Goal: Transaction & Acquisition: Purchase product/service

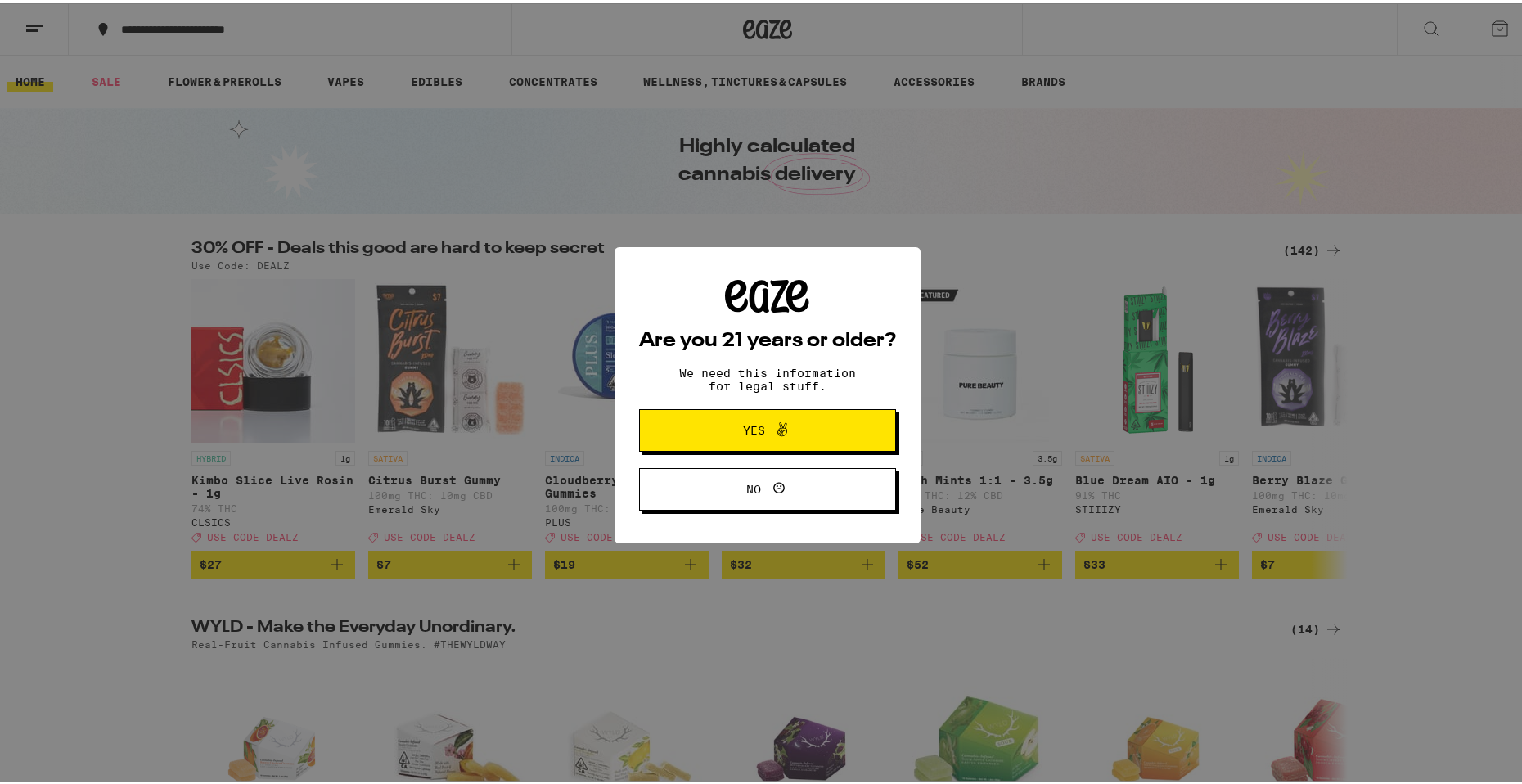
click at [808, 504] on button "No" at bounding box center [768, 486] width 257 height 42
click at [804, 428] on span "Yes" at bounding box center [768, 427] width 124 height 22
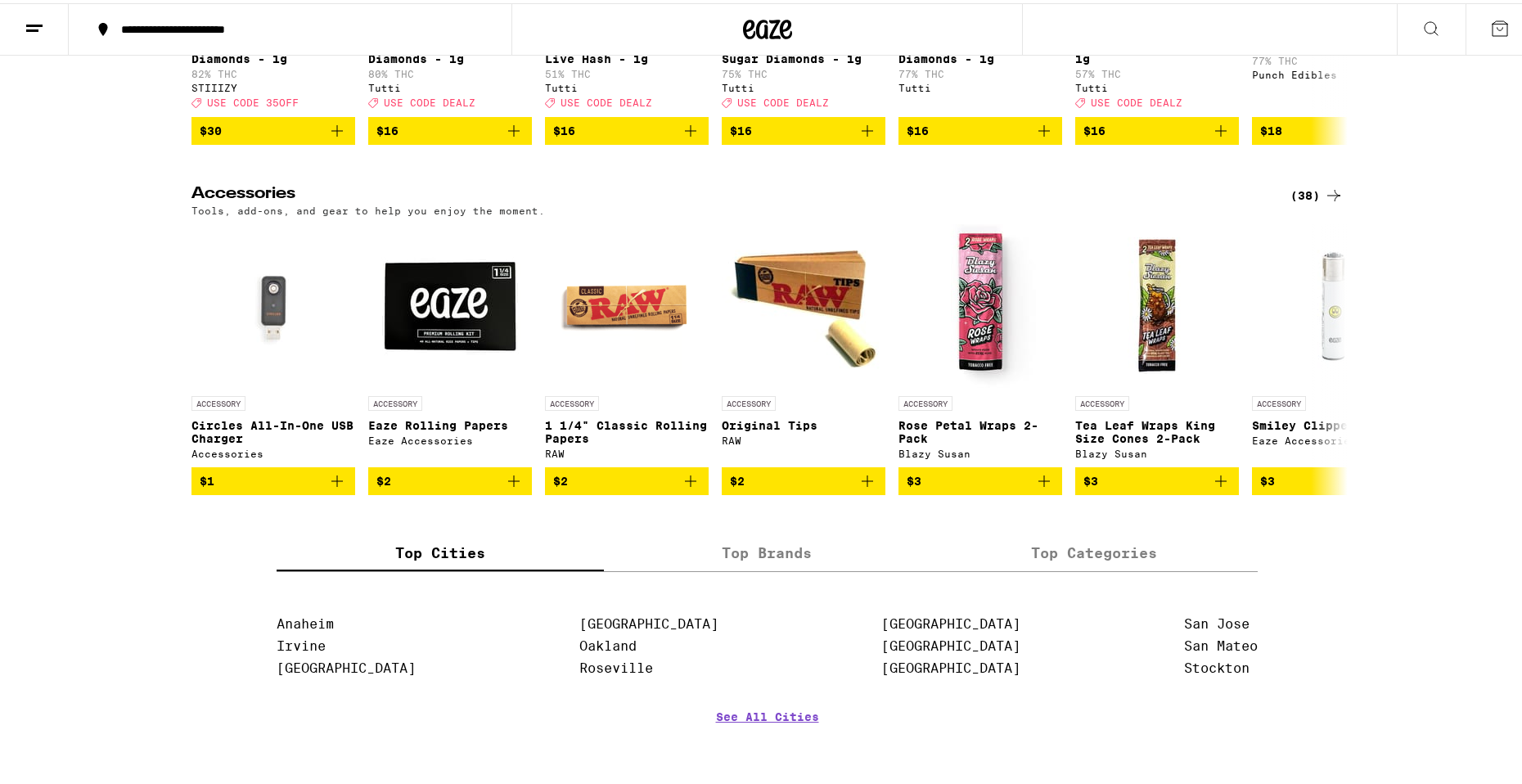
scroll to position [6954, 0]
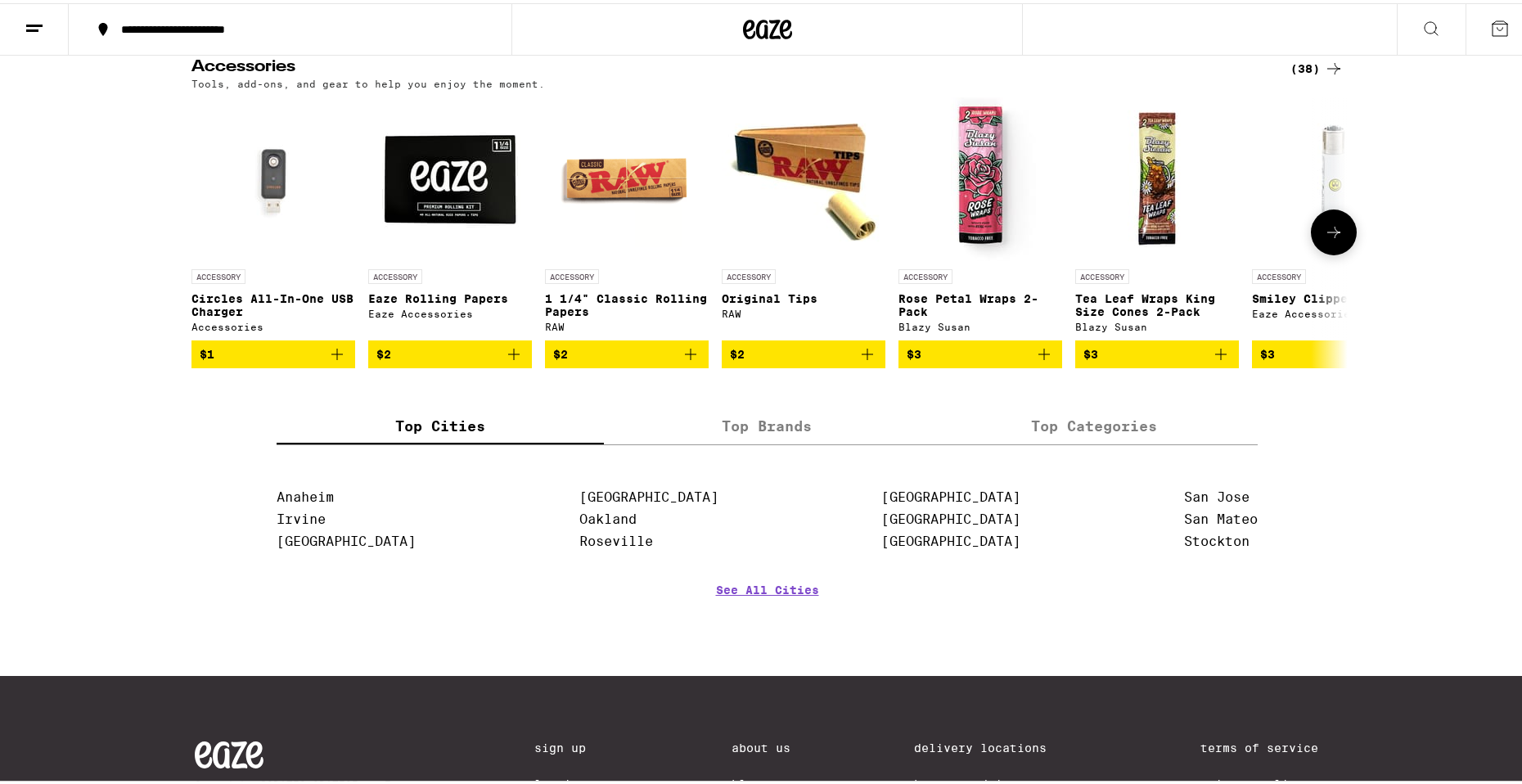
click at [1335, 239] on icon at bounding box center [1334, 230] width 20 height 20
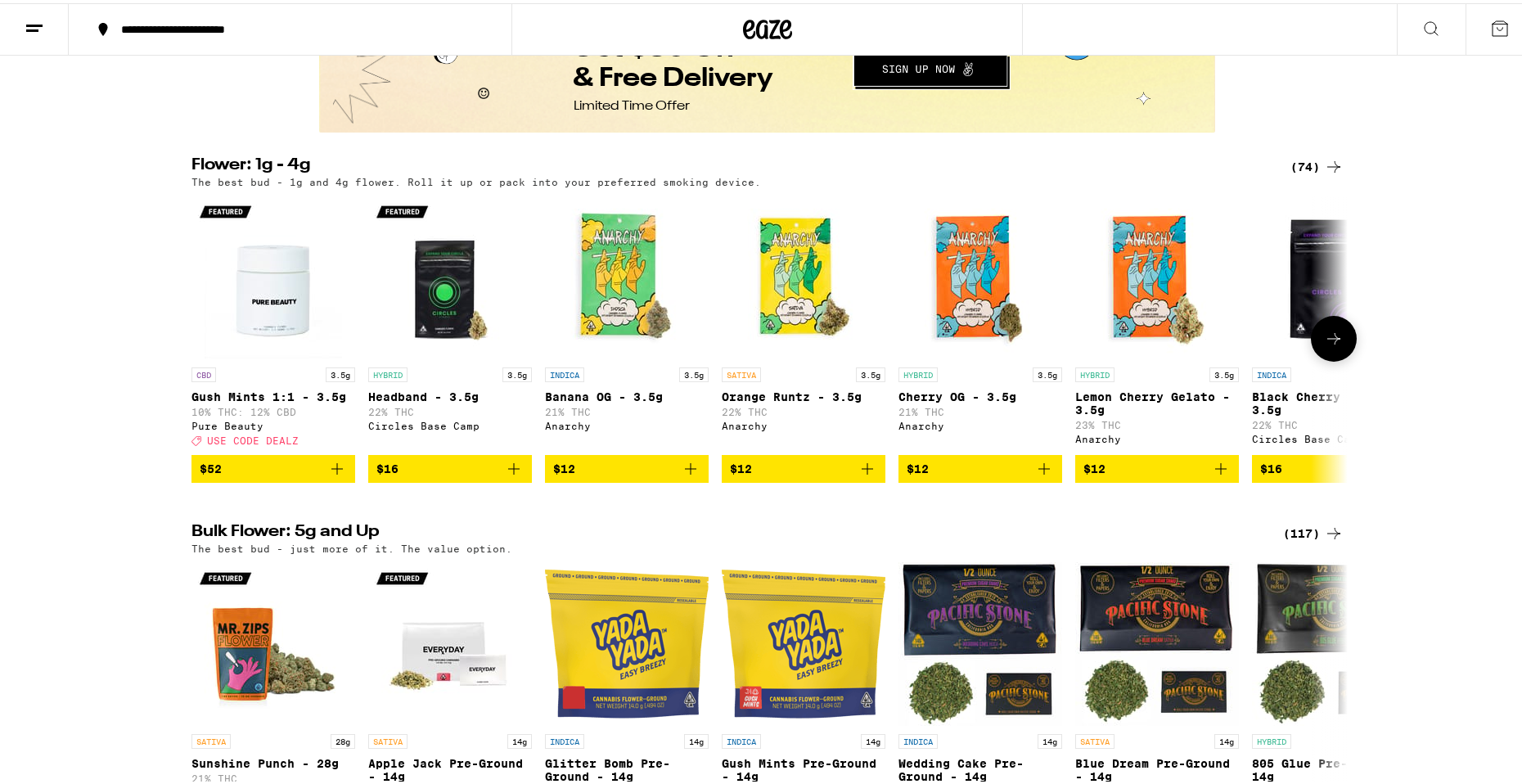
scroll to position [1555, 0]
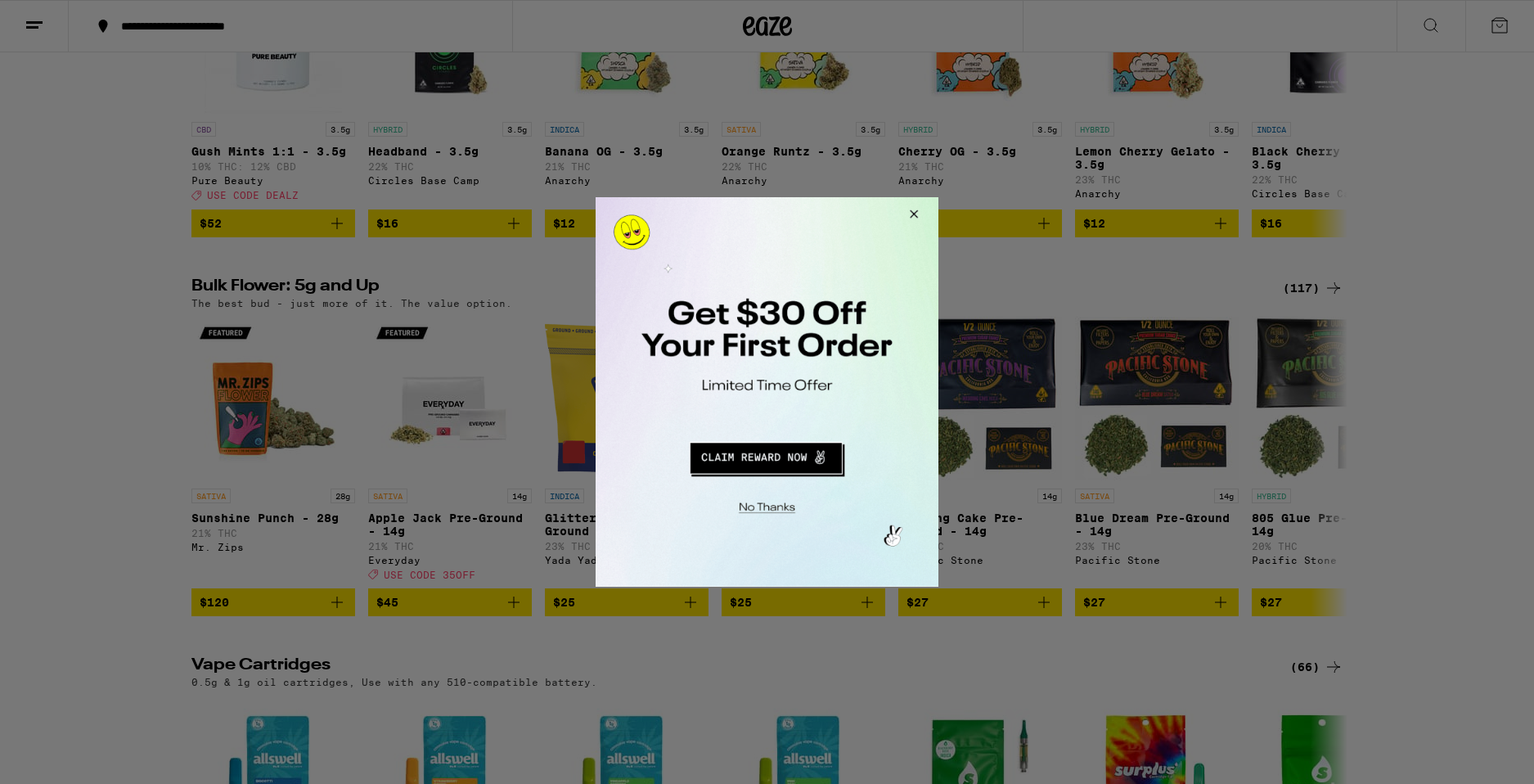
click at [912, 210] on button "Close Modal" at bounding box center [911, 216] width 44 height 39
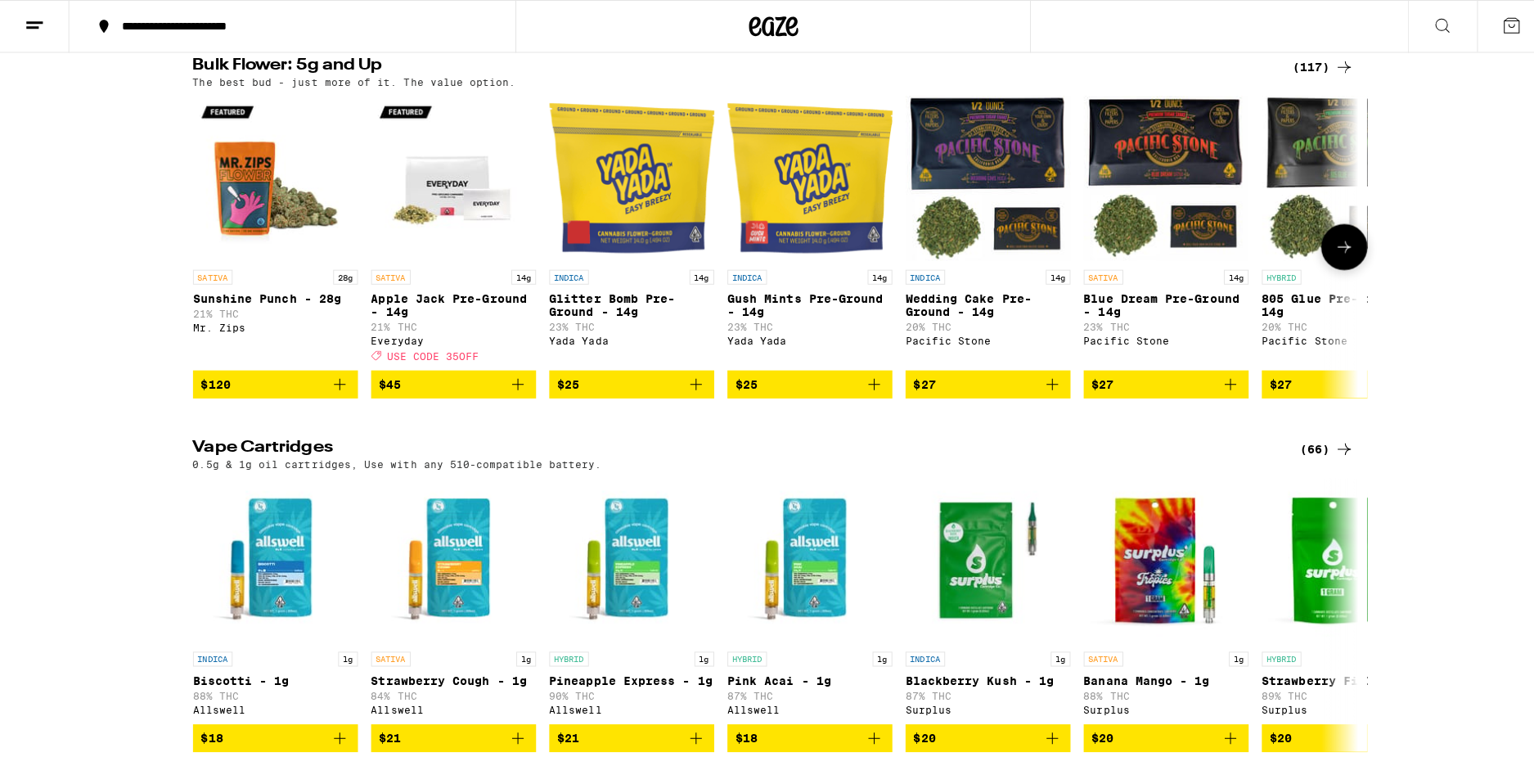
scroll to position [1800, 0]
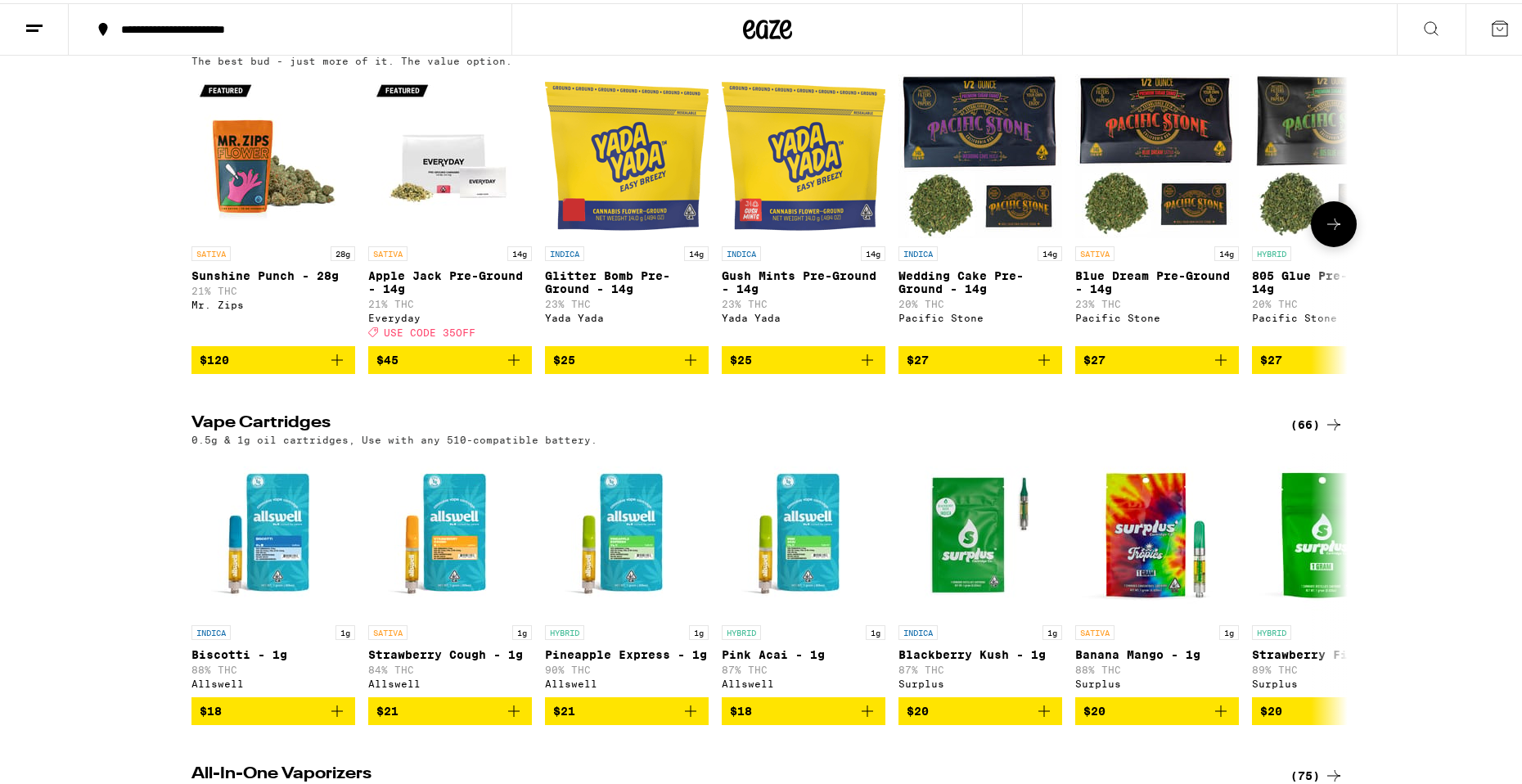
click at [960, 292] on p "Wedding Cake Pre-Ground - 14g" at bounding box center [980, 279] width 163 height 27
